Goal: Information Seeking & Learning: Learn about a topic

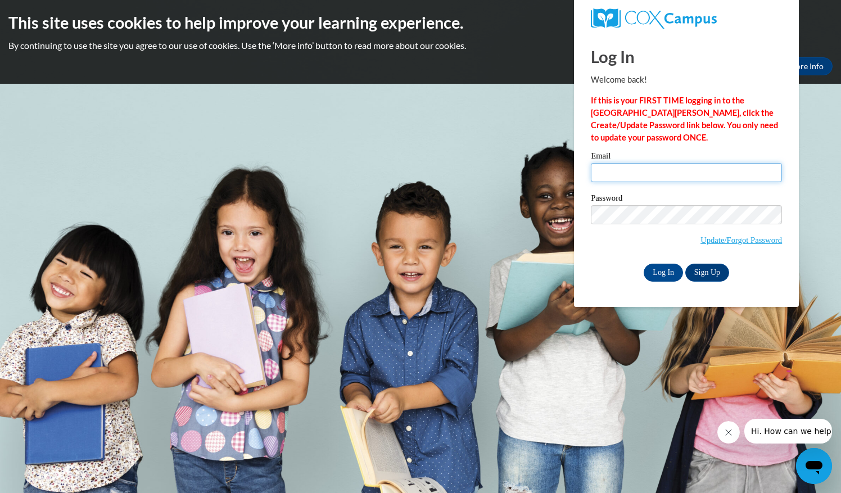
click at [611, 170] on input "Email" at bounding box center [686, 172] width 191 height 19
type input "anne.roman@bcesc.org"
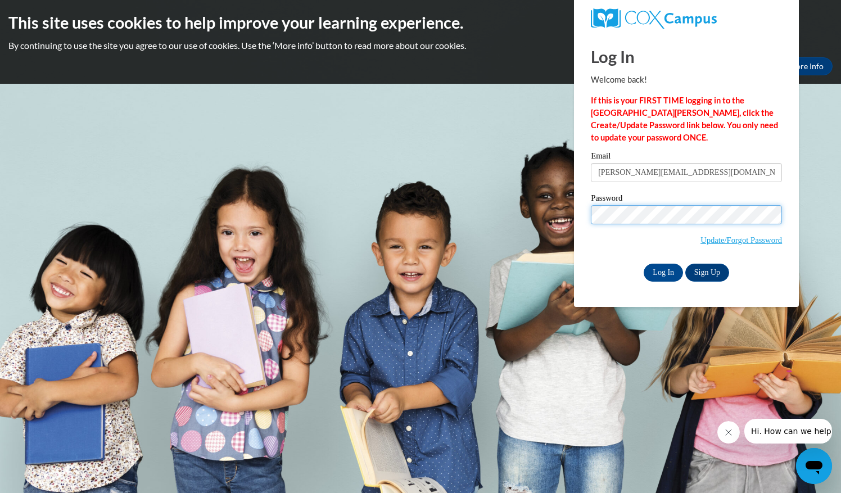
click at [643, 264] on input "Log In" at bounding box center [662, 273] width 39 height 18
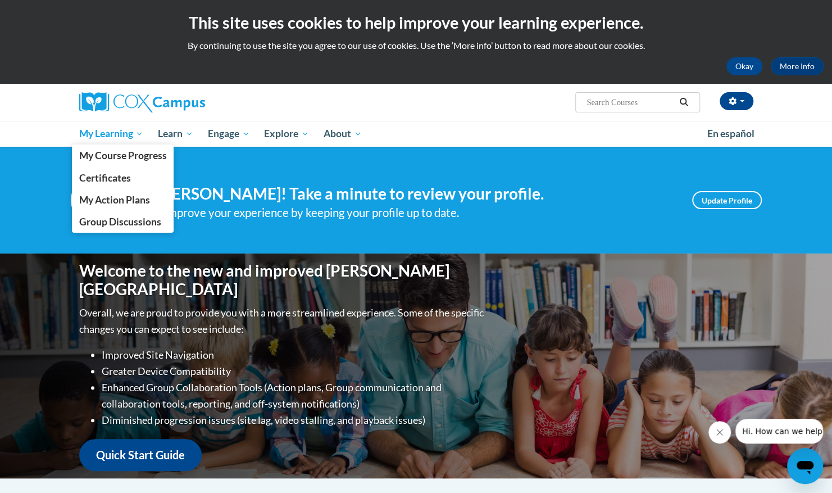
click at [100, 133] on span "My Learning" at bounding box center [111, 133] width 65 height 13
click at [99, 152] on span "My Course Progress" at bounding box center [123, 155] width 88 height 12
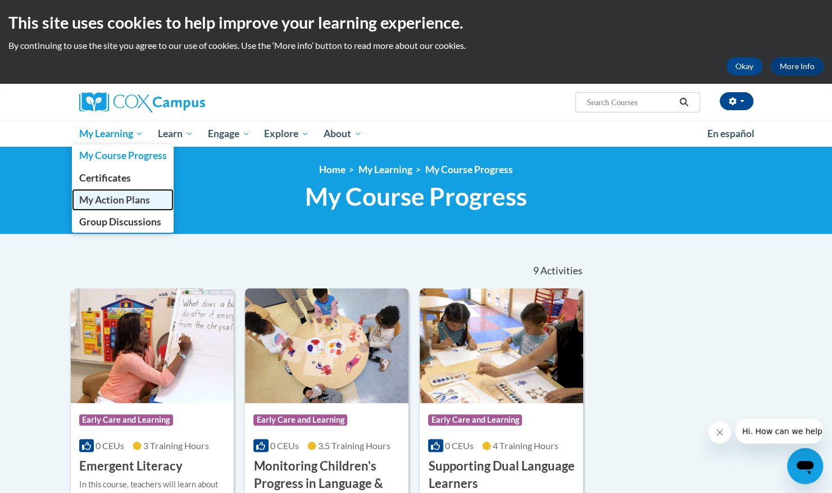
click at [101, 201] on span "My Action Plans" at bounding box center [114, 200] width 71 height 12
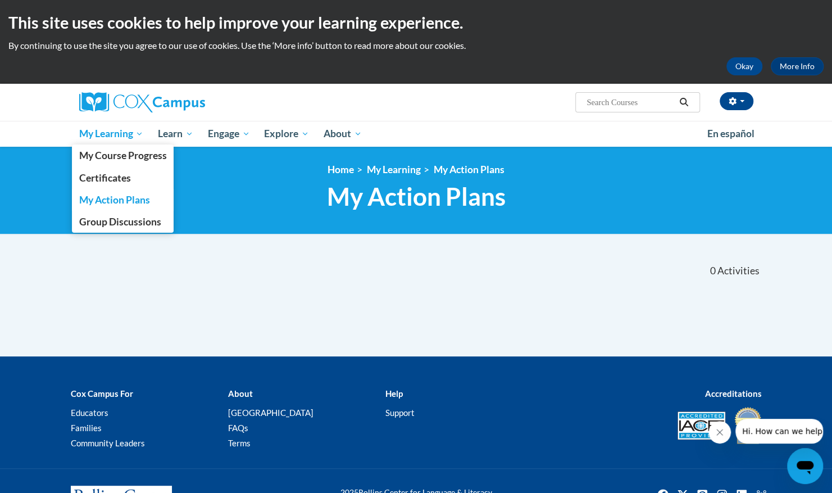
click at [106, 142] on link "My Learning" at bounding box center [111, 134] width 79 height 26
click at [107, 135] on span "My Learning" at bounding box center [111, 133] width 65 height 13
click at [132, 160] on span "My Course Progress" at bounding box center [123, 155] width 88 height 12
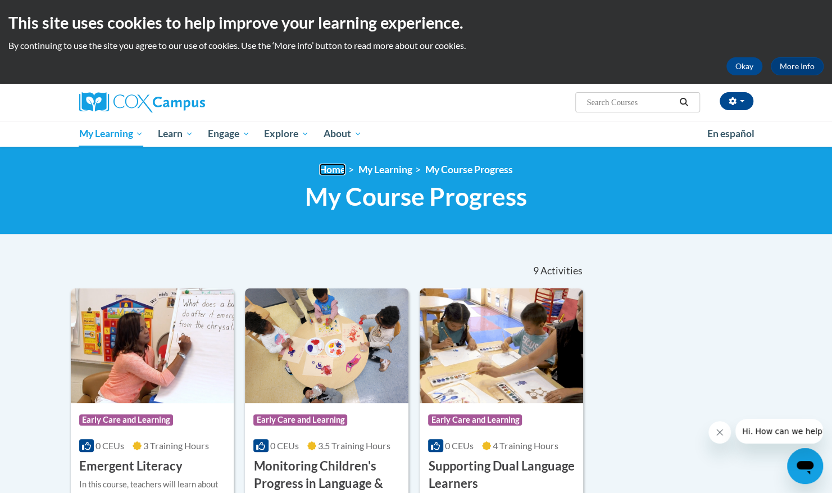
click at [337, 170] on link "Home" at bounding box center [332, 170] width 26 height 12
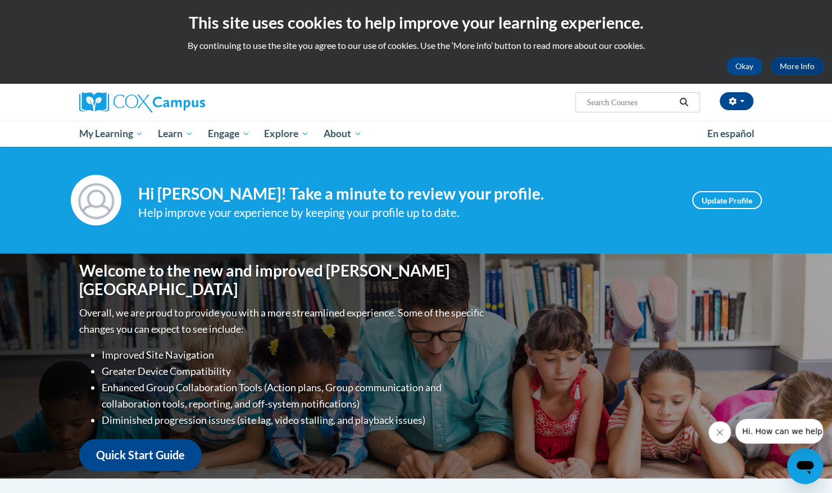
click at [613, 102] on input "Search..." at bounding box center [631, 102] width 90 height 13
type input "build my brain"
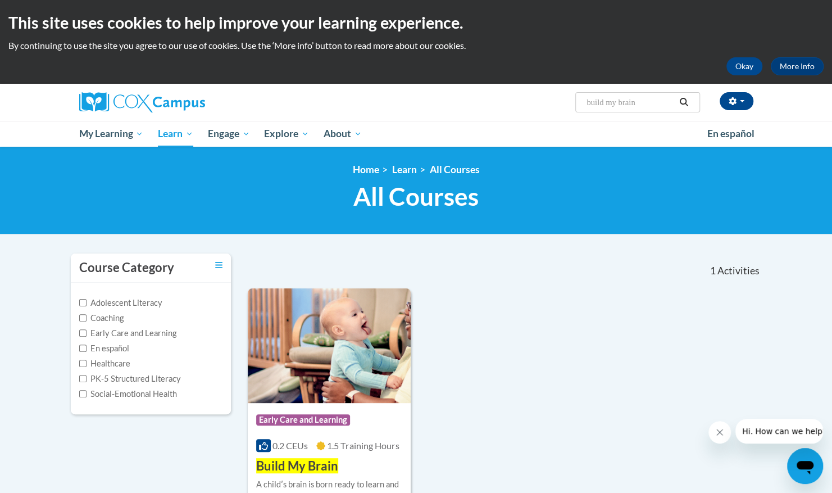
click at [645, 99] on input "build my brain" at bounding box center [631, 102] width 90 height 13
type input "b"
type input "AT 137194"
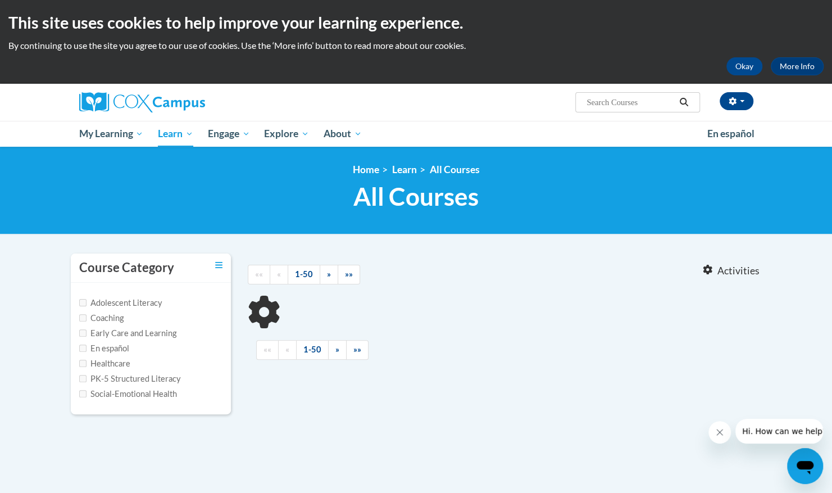
type input "AT 137194"
click at [666, 100] on input "AT 137194" at bounding box center [631, 102] width 90 height 13
type input "AT 137194"
